Goal: Task Accomplishment & Management: Manage account settings

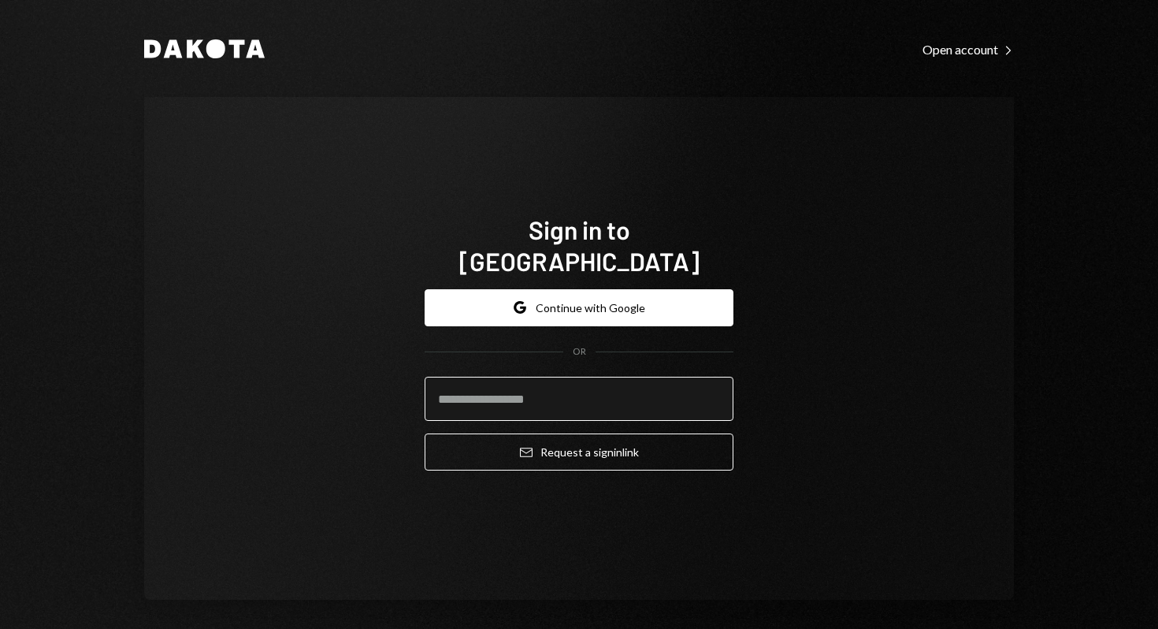
click at [643, 384] on input "email" at bounding box center [579, 399] width 309 height 44
paste input "**********"
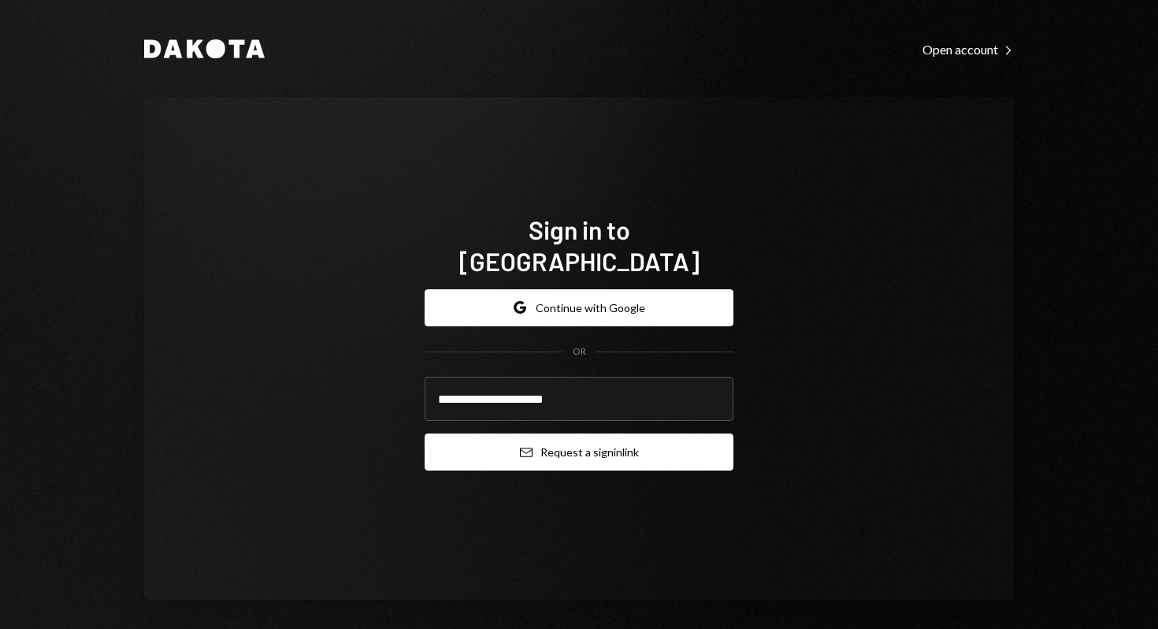
type input "**********"
click at [582, 433] on button "Email Request a sign in link" at bounding box center [579, 451] width 309 height 37
